Goal: Find specific page/section: Find specific page/section

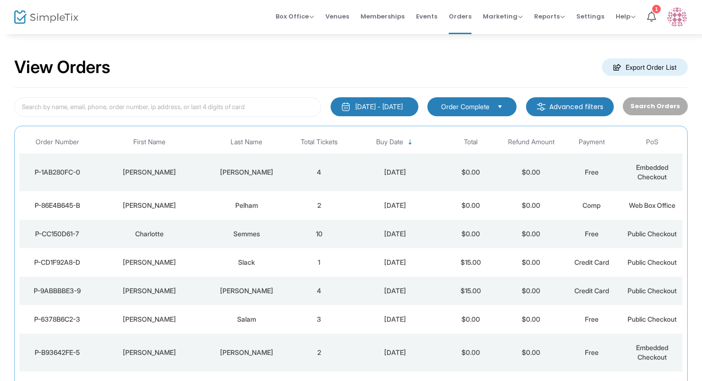
click at [144, 178] on td "[PERSON_NAME]" at bounding box center [149, 172] width 109 height 38
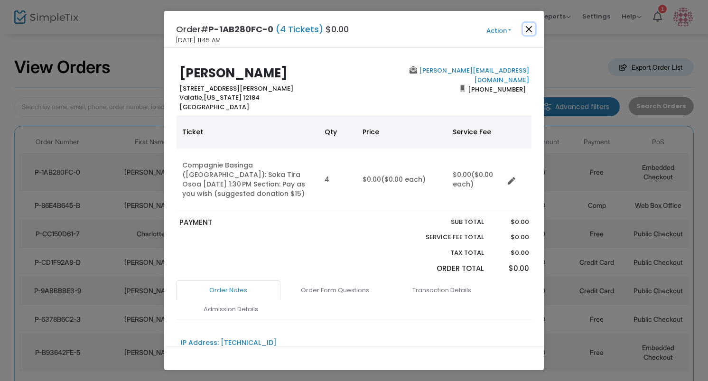
click at [528, 32] on button "Close" at bounding box center [529, 29] width 12 height 12
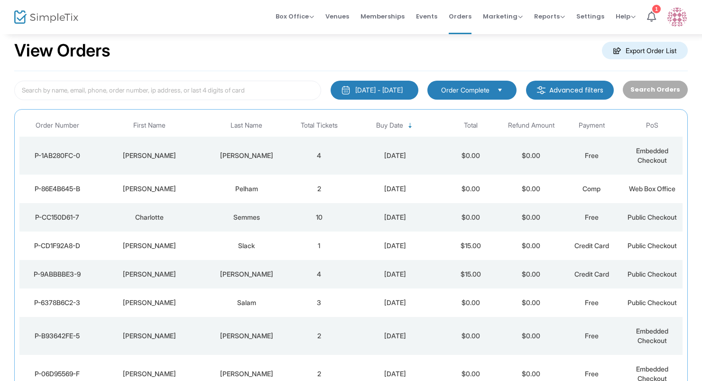
scroll to position [28, 0]
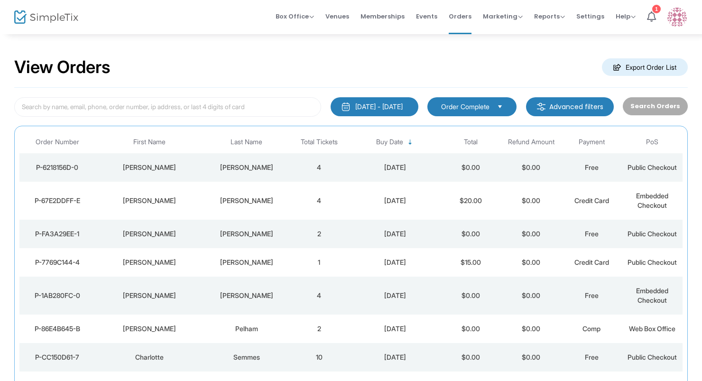
click at [290, 201] on td "4" at bounding box center [319, 201] width 61 height 38
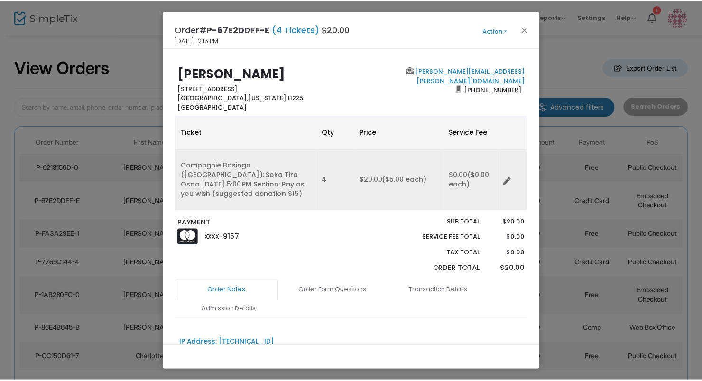
scroll to position [19, 0]
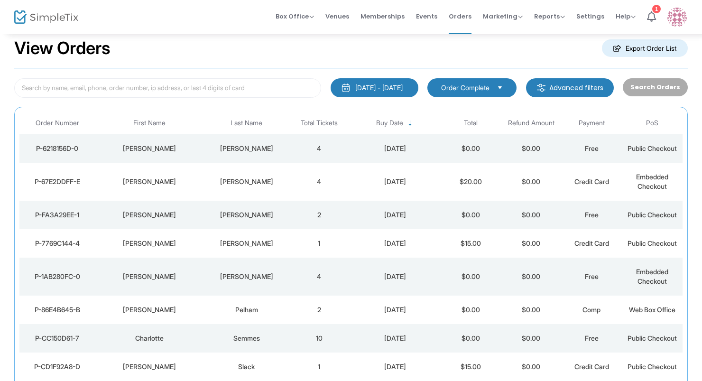
click at [260, 153] on div "Dobert" at bounding box center [246, 148] width 80 height 9
click at [234, 214] on div "Dobert" at bounding box center [246, 214] width 80 height 9
click at [429, 15] on span "Events" at bounding box center [426, 16] width 21 height 24
